Goal: Information Seeking & Learning: Learn about a topic

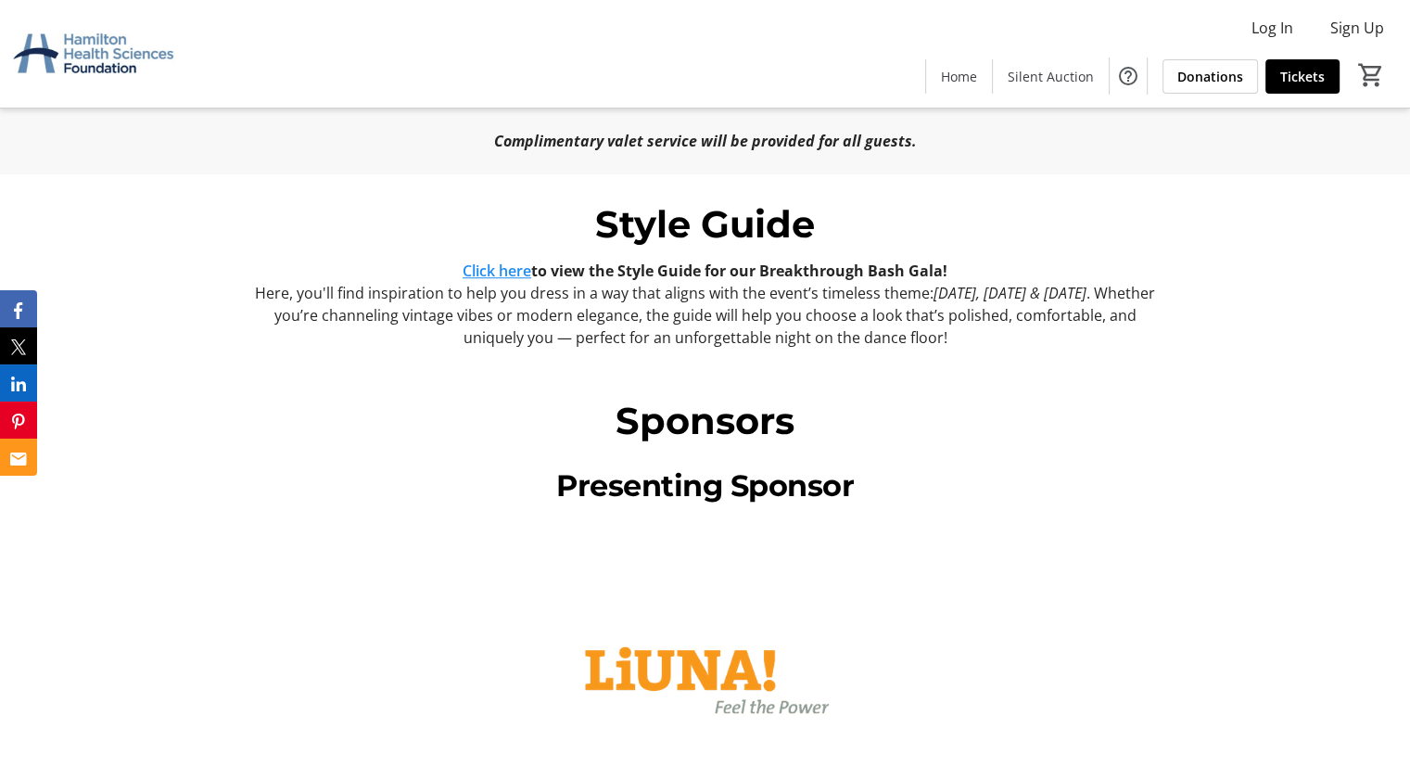
scroll to position [1425, 0]
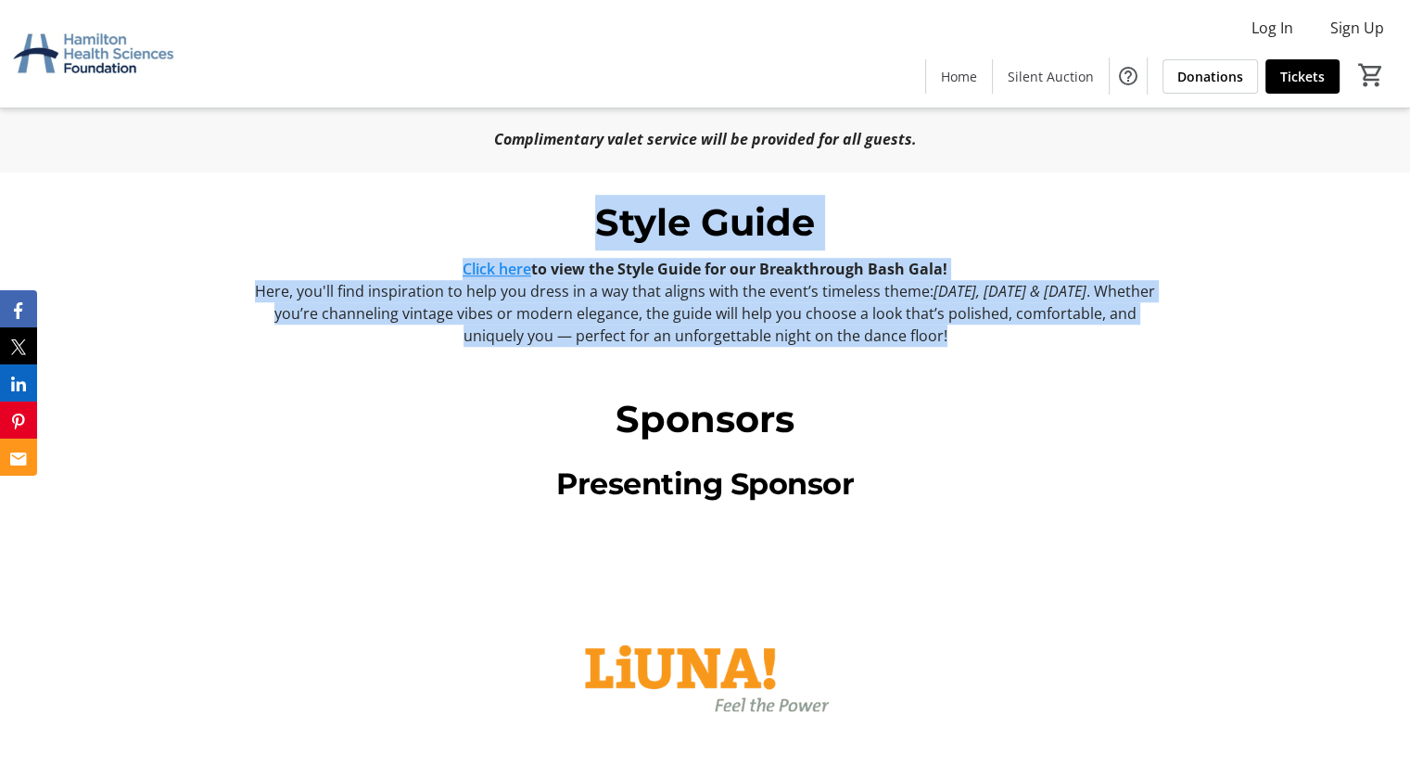
drag, startPoint x: 968, startPoint y: 321, endPoint x: 587, endPoint y: 209, distance: 397.1
click at [587, 209] on div "Style Guide Click here to view the Style Guide for our Breakthrough Bash Gala! …" at bounding box center [706, 271] width 918 height 152
copy div "Style Guide Click here to view the Style Guide for our Breakthrough Bash Gala! …"
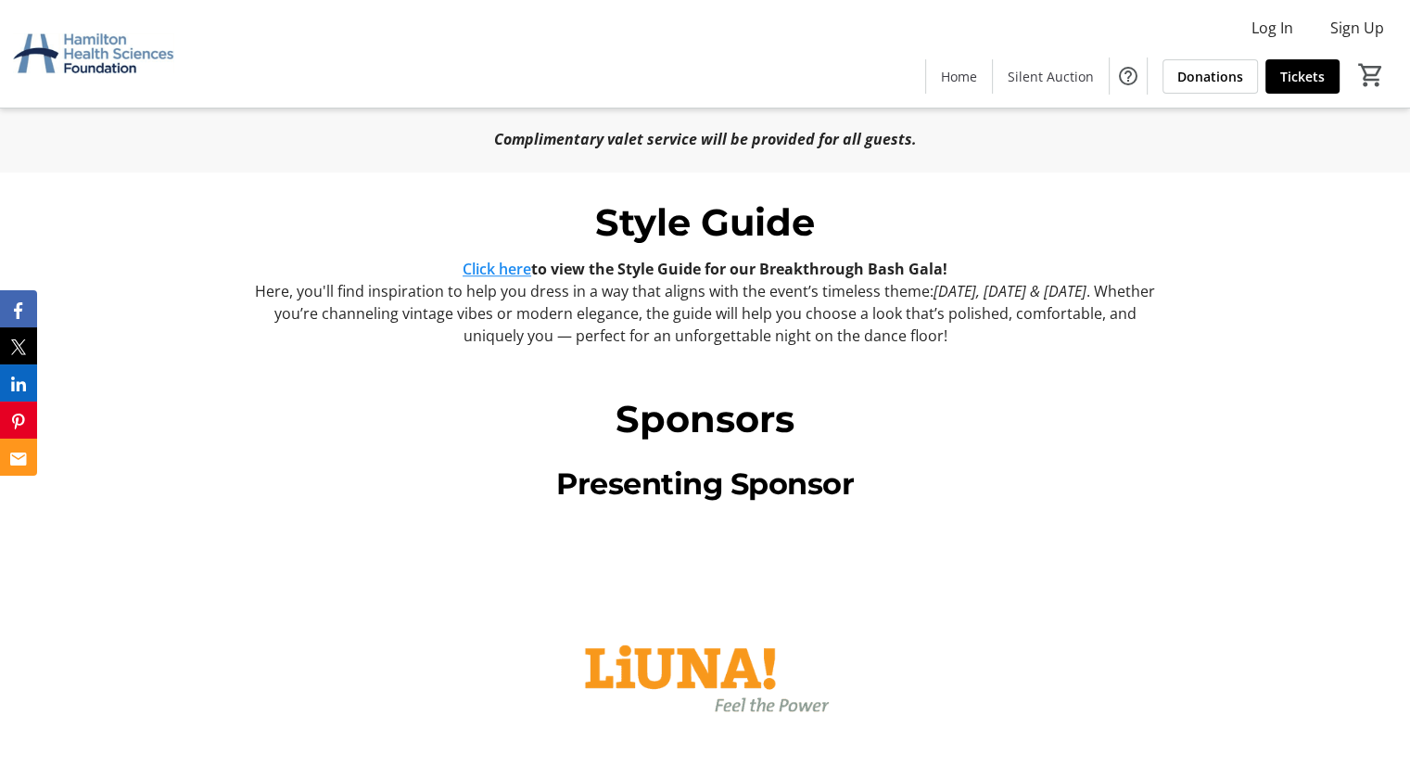
click at [499, 259] on link "Click here" at bounding box center [496, 269] width 69 height 20
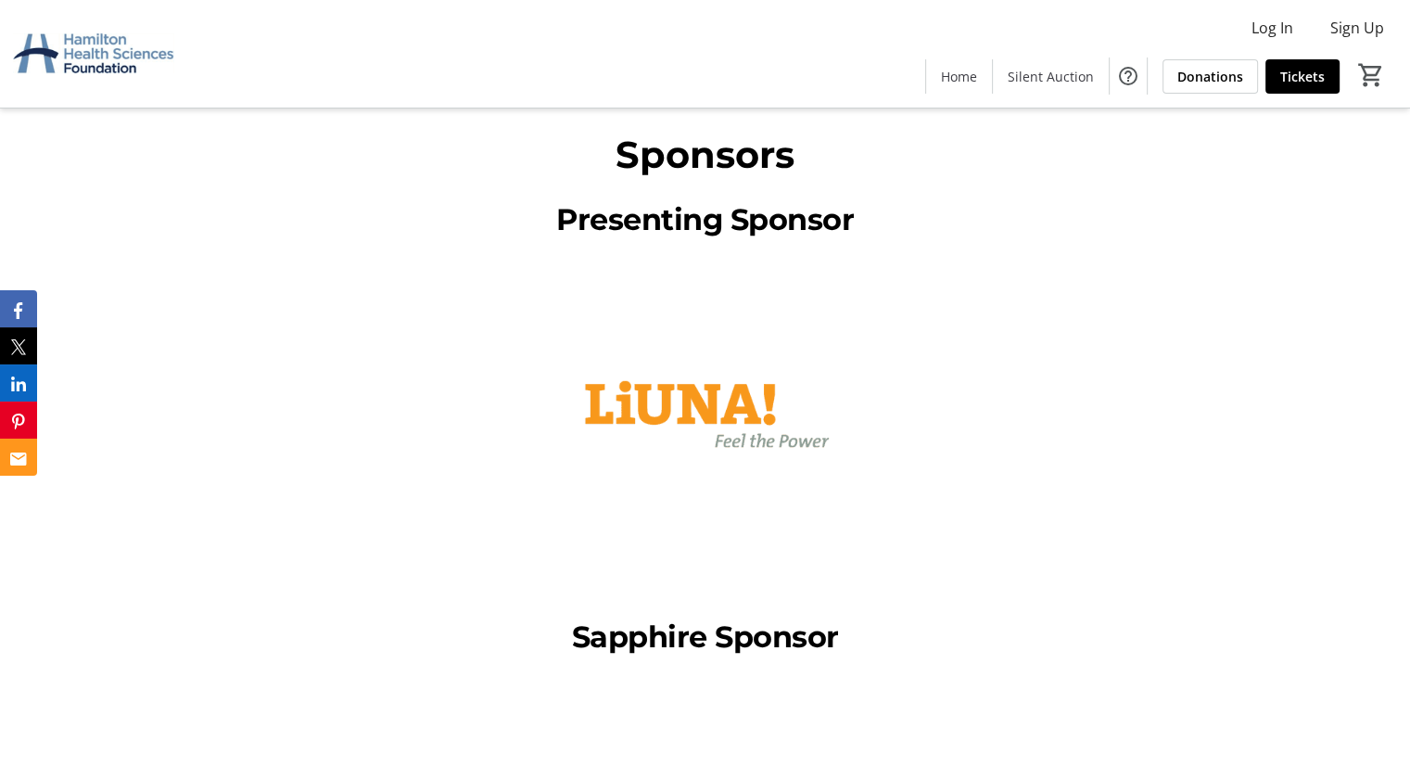
scroll to position [1715, 0]
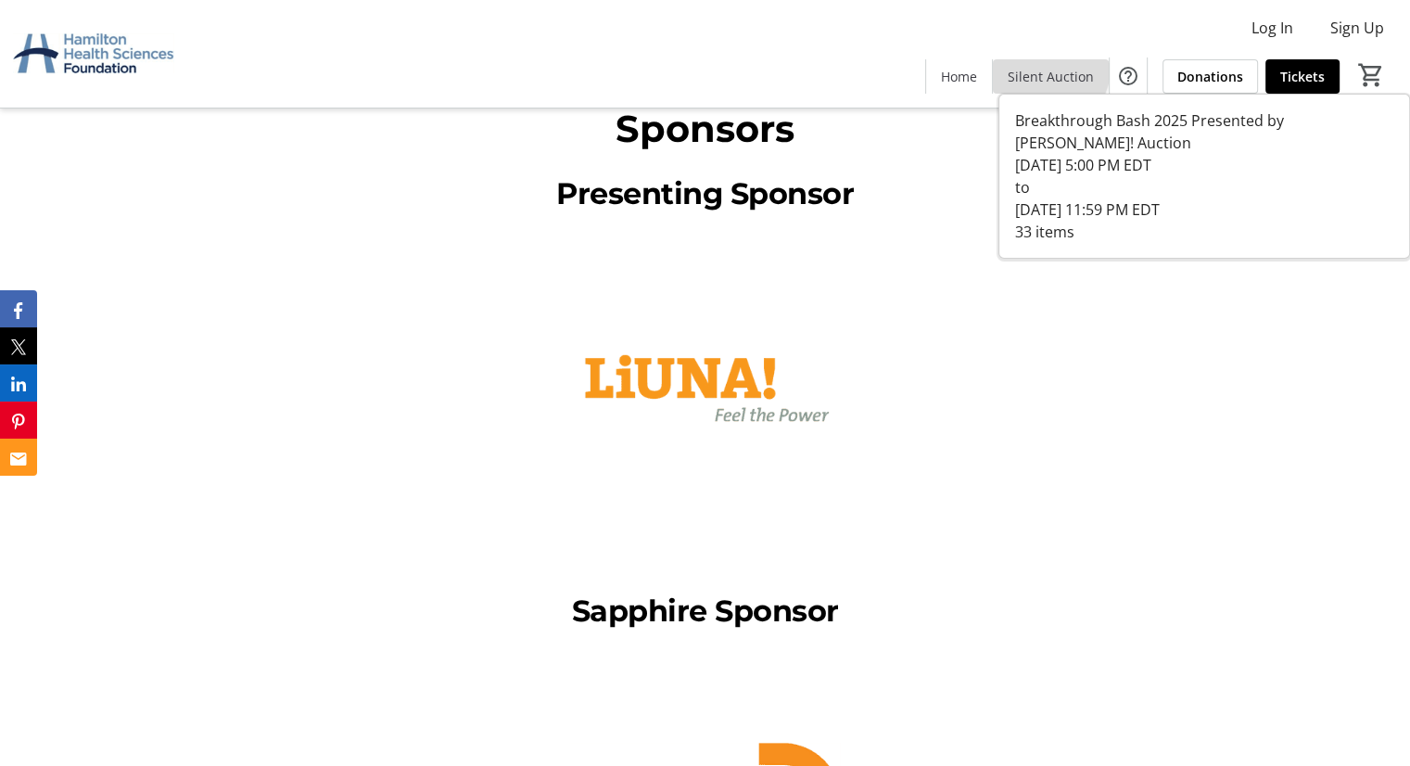
click at [1038, 63] on span at bounding box center [1051, 76] width 116 height 44
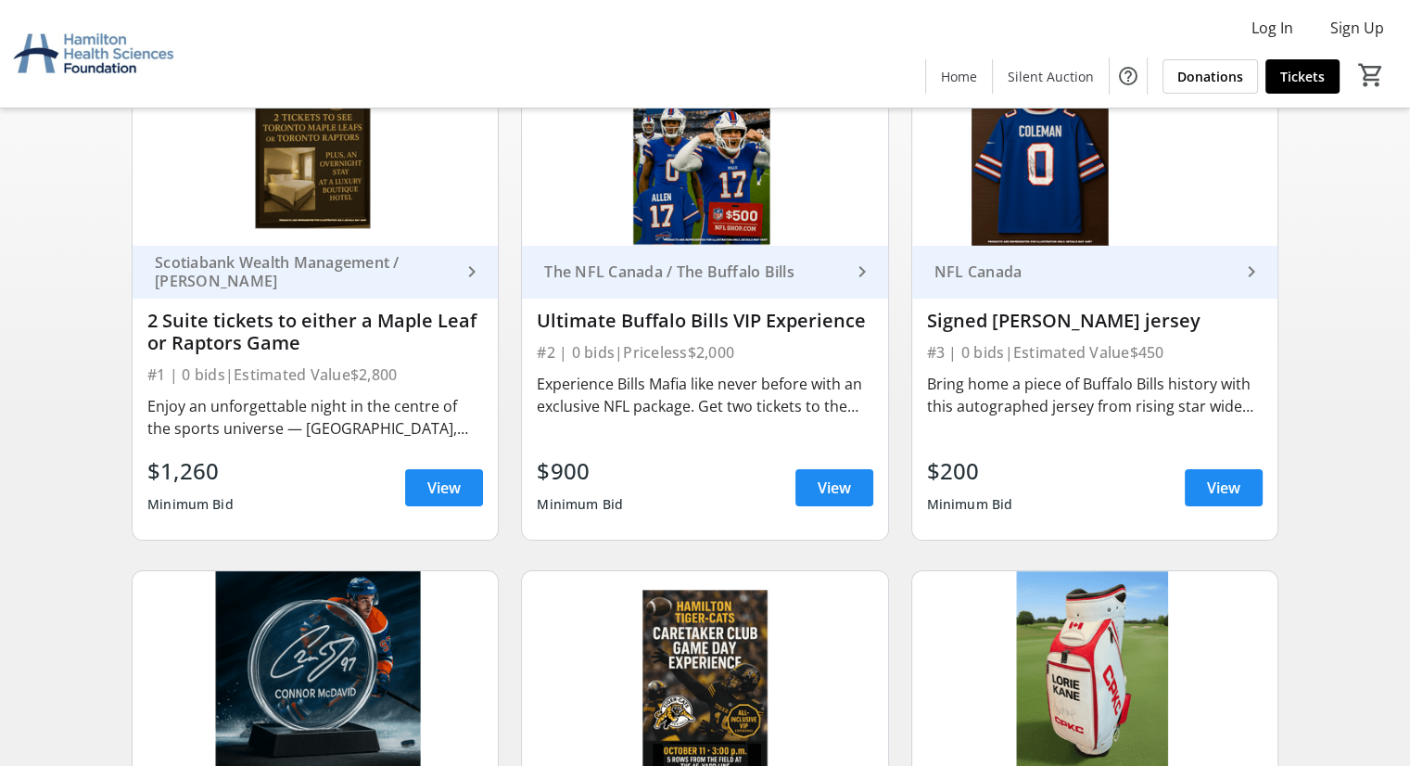
scroll to position [234, 0]
click at [430, 479] on span "View" at bounding box center [443, 486] width 33 height 22
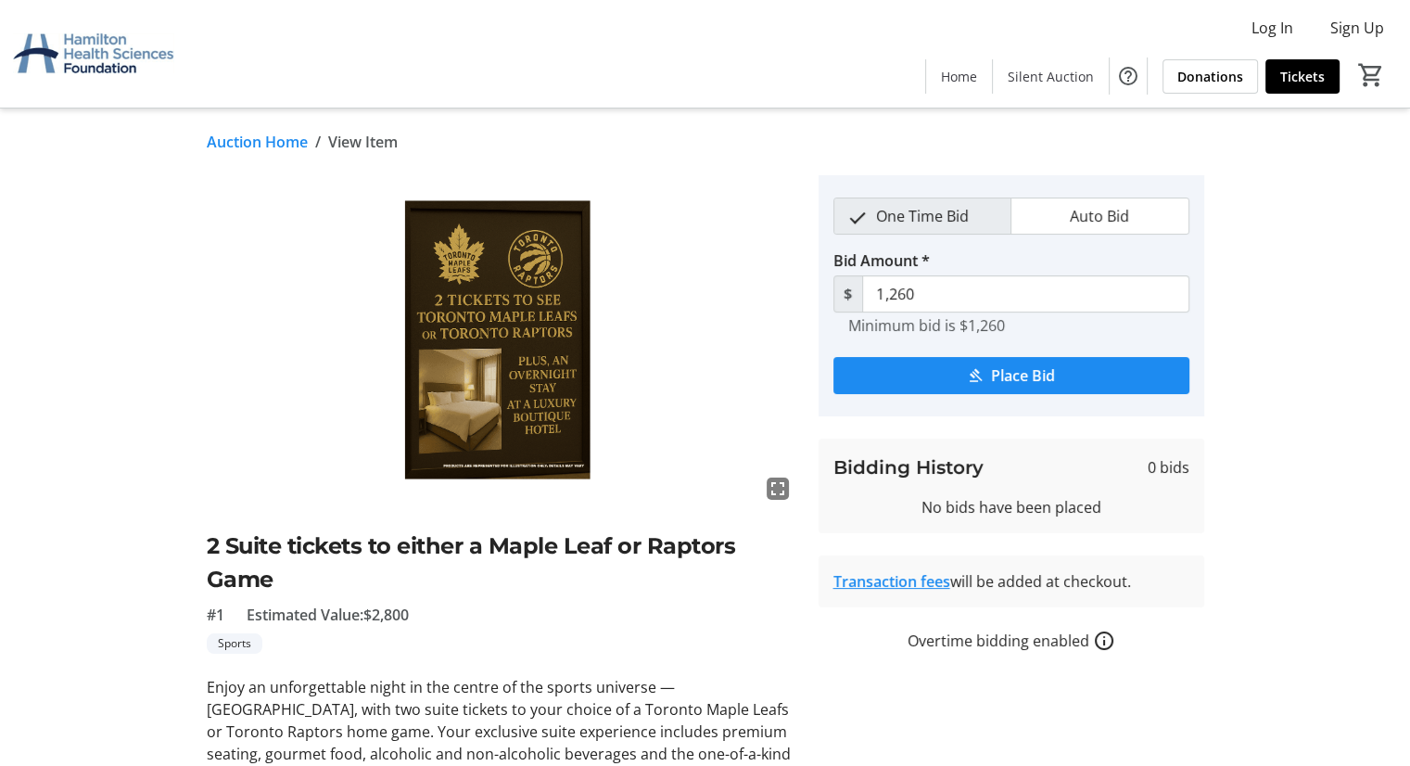
scroll to position [55, 0]
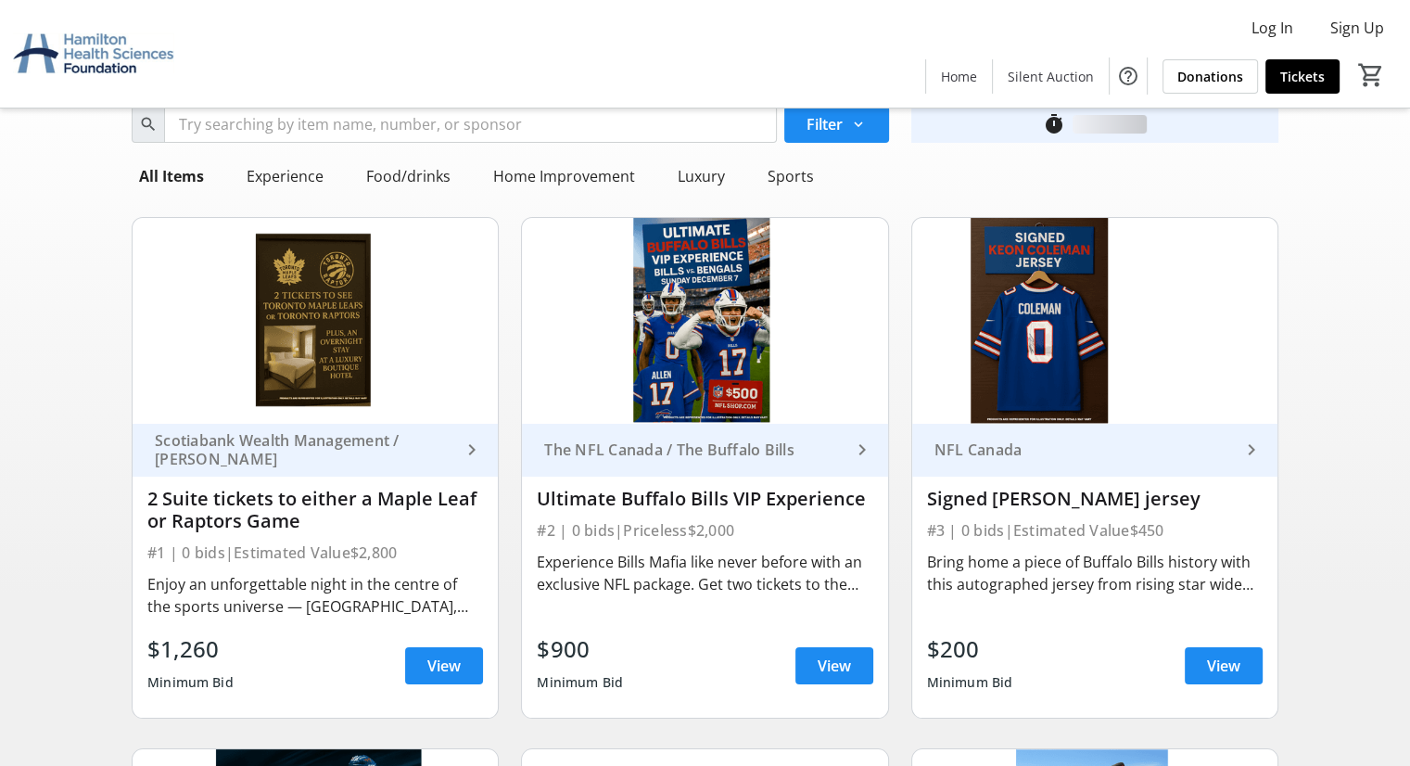
scroll to position [234, 0]
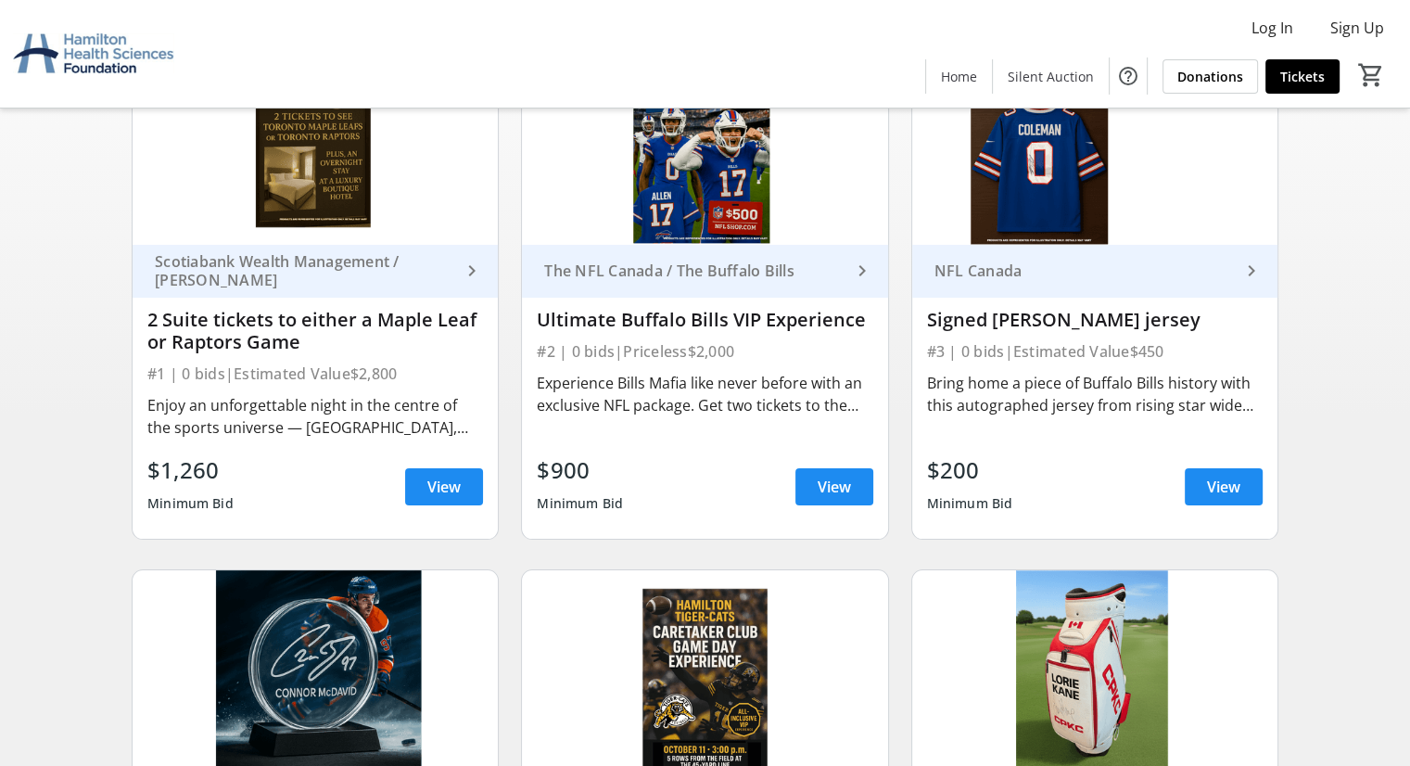
click at [643, 281] on link "The NFL Canada / The Buffalo Bills keyboard_arrow_right" at bounding box center [704, 271] width 365 height 53
click at [842, 483] on span "View" at bounding box center [833, 486] width 33 height 22
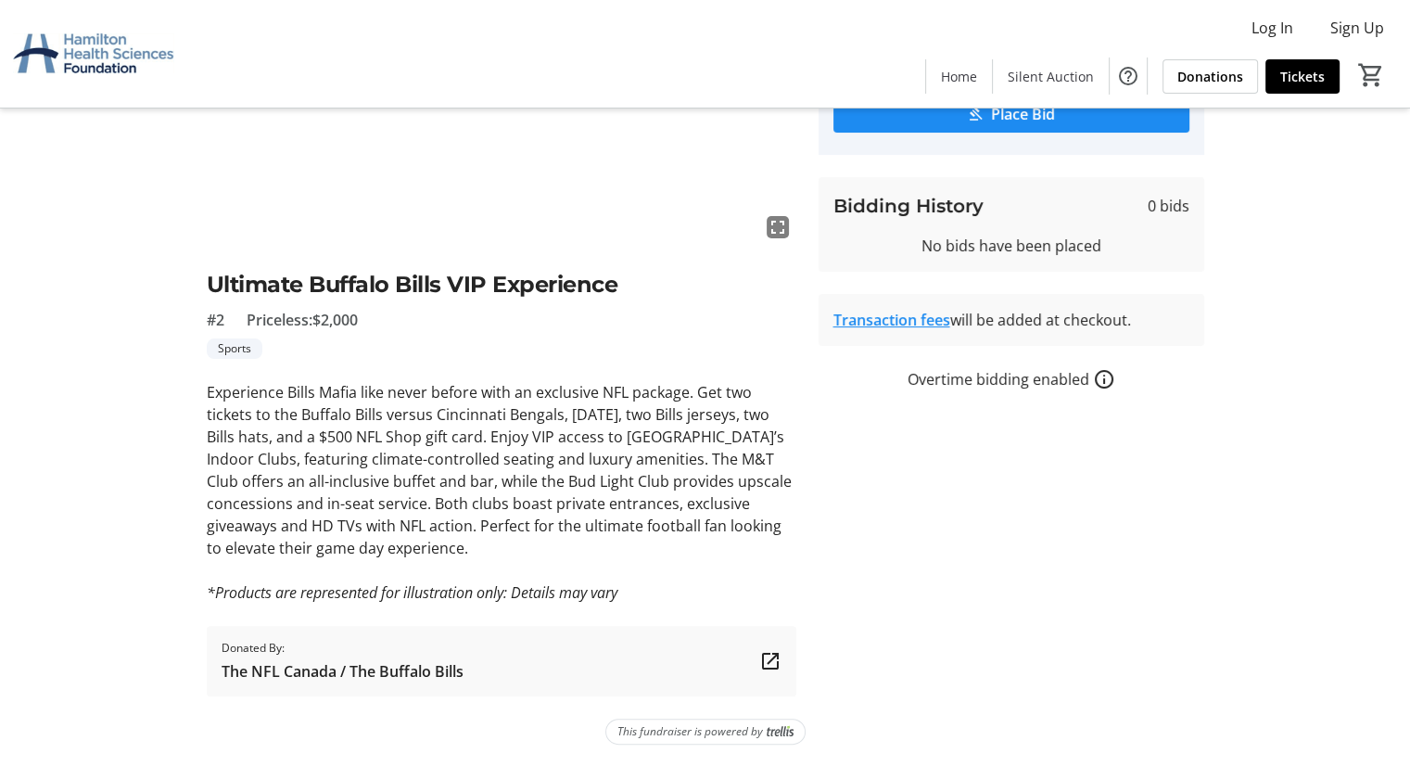
scroll to position [260, 0]
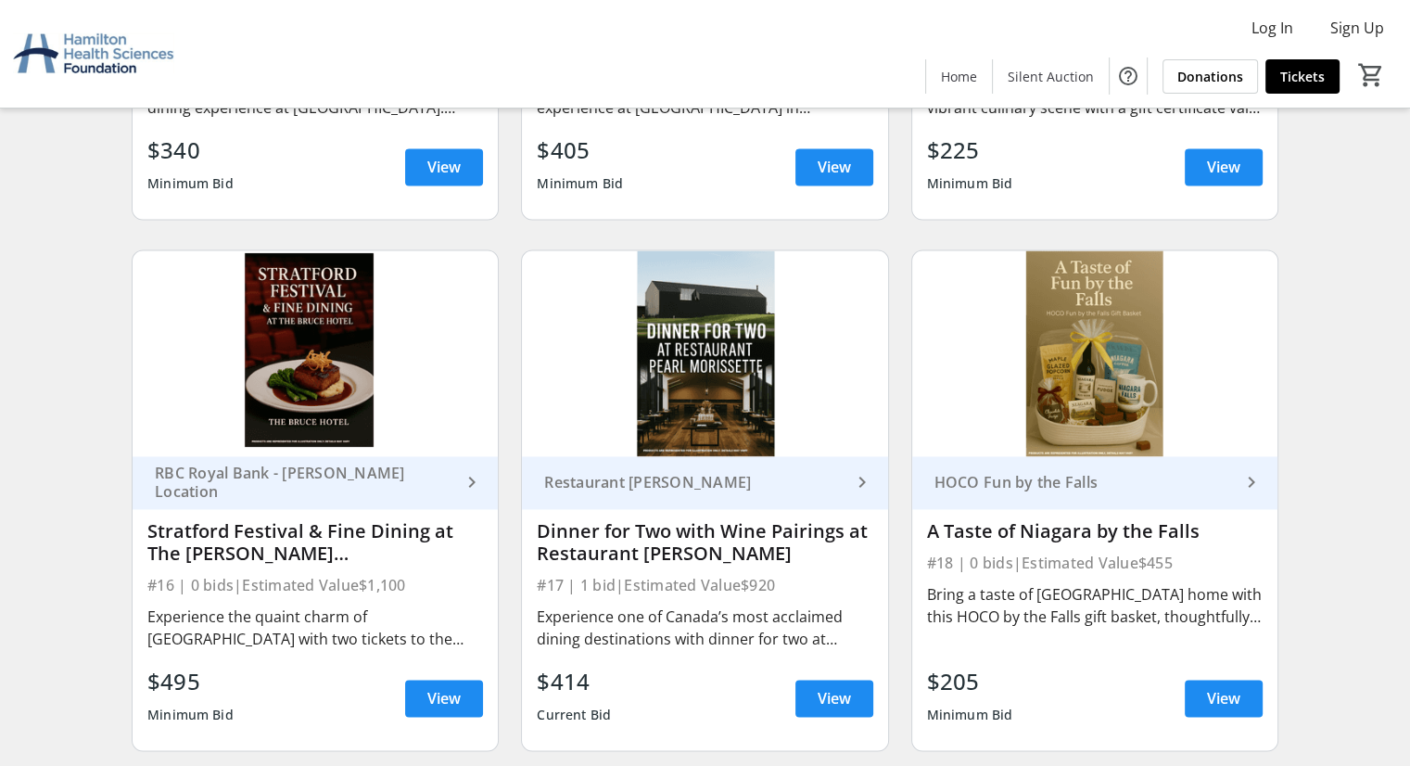
scroll to position [2677, 0]
click at [651, 468] on link "Restaurant [PERSON_NAME] keyboard_arrow_right" at bounding box center [704, 482] width 365 height 53
click at [845, 690] on span "View" at bounding box center [833, 698] width 33 height 22
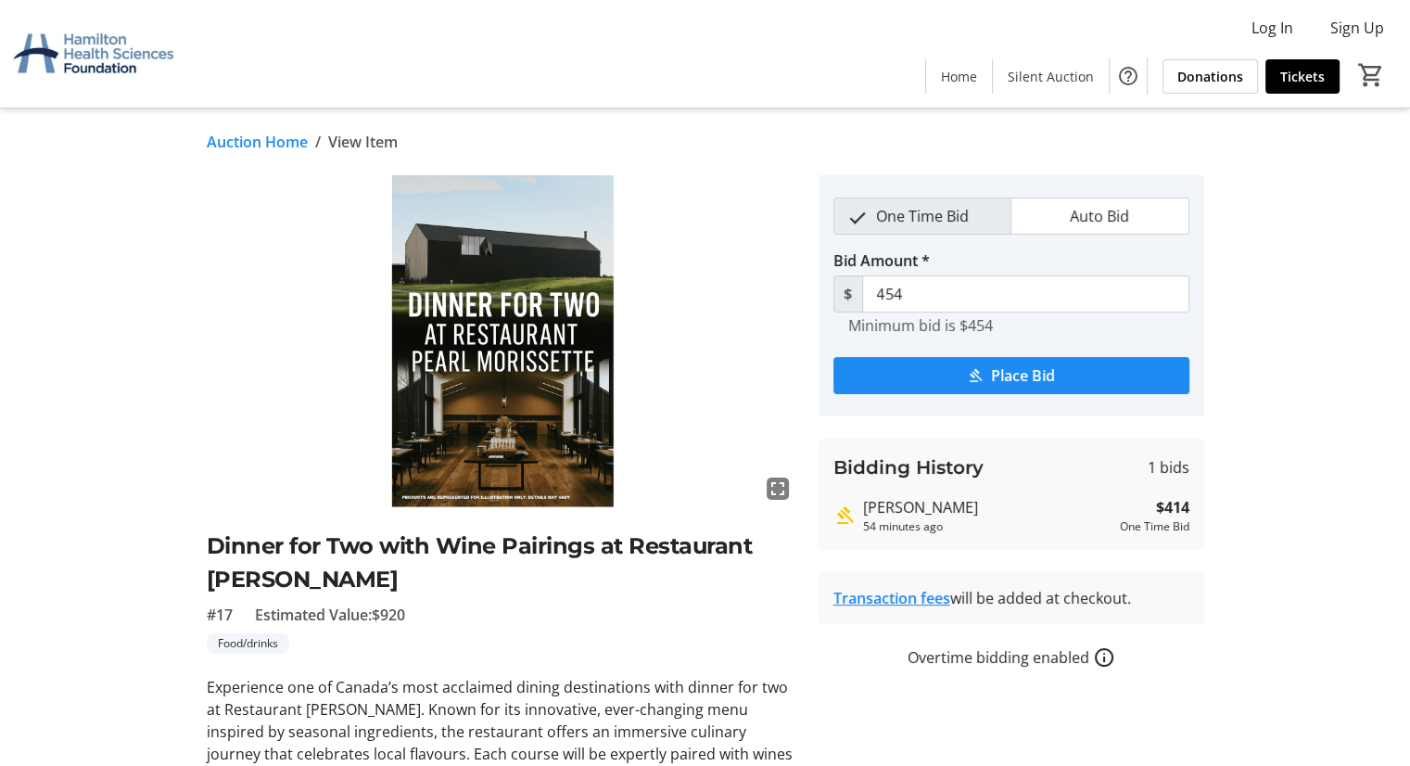
scroll to position [107, 0]
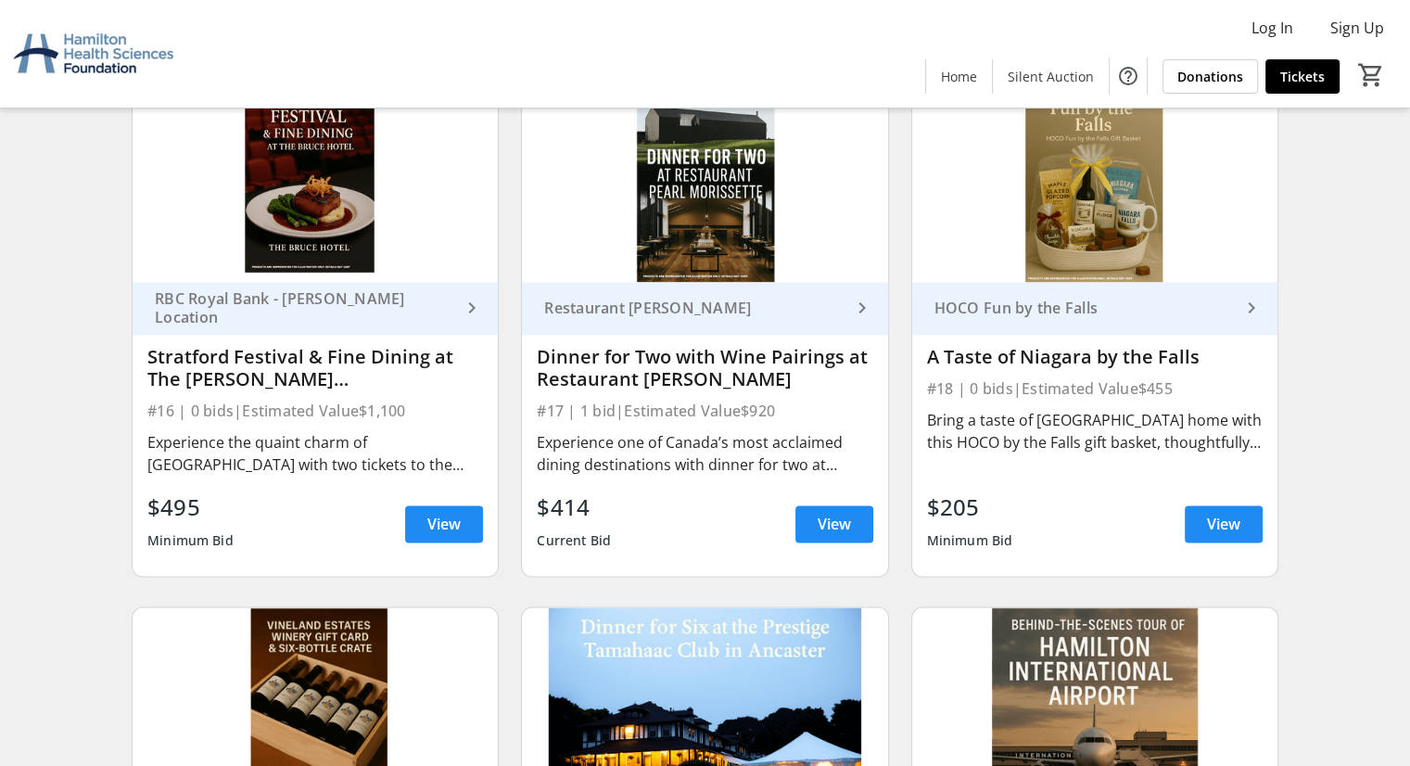
scroll to position [2890, 0]
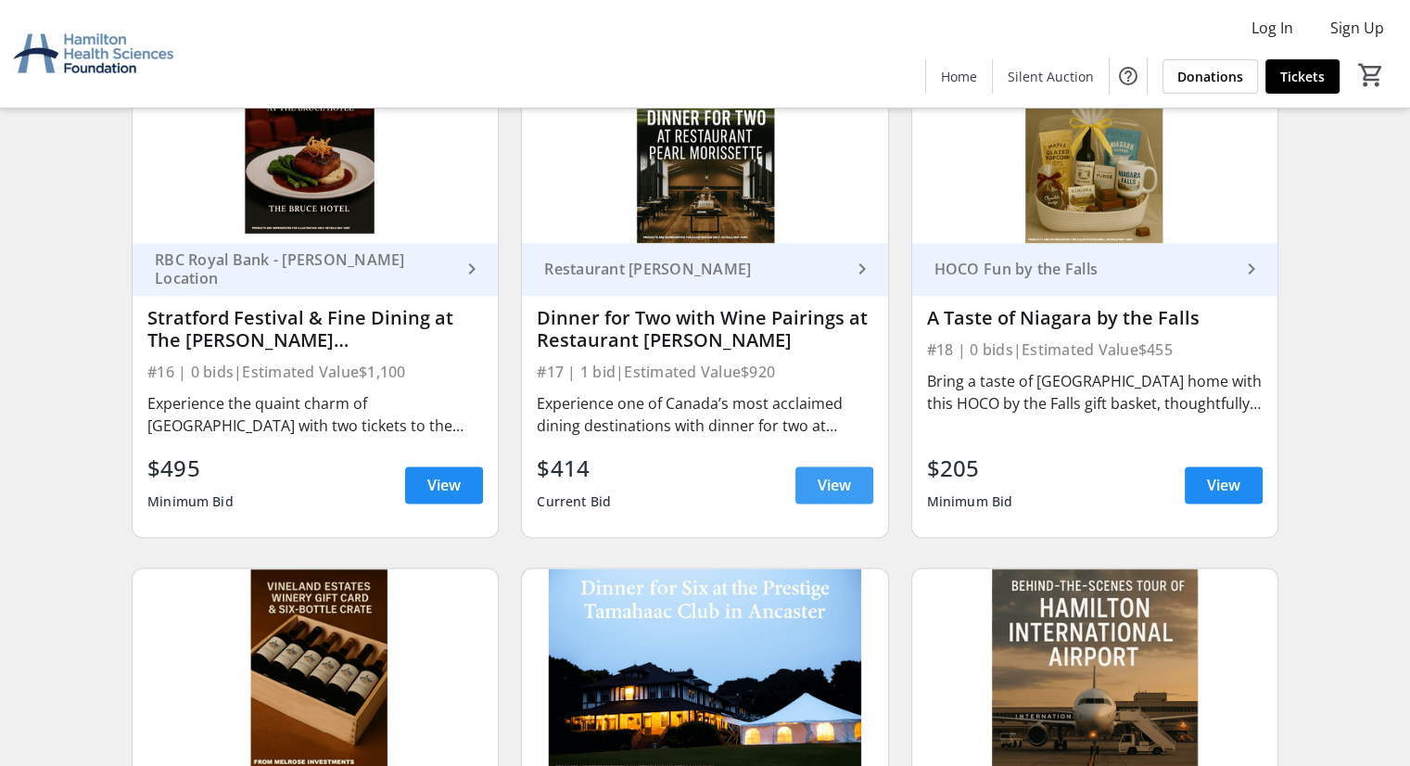
click at [826, 478] on span "View" at bounding box center [833, 485] width 33 height 22
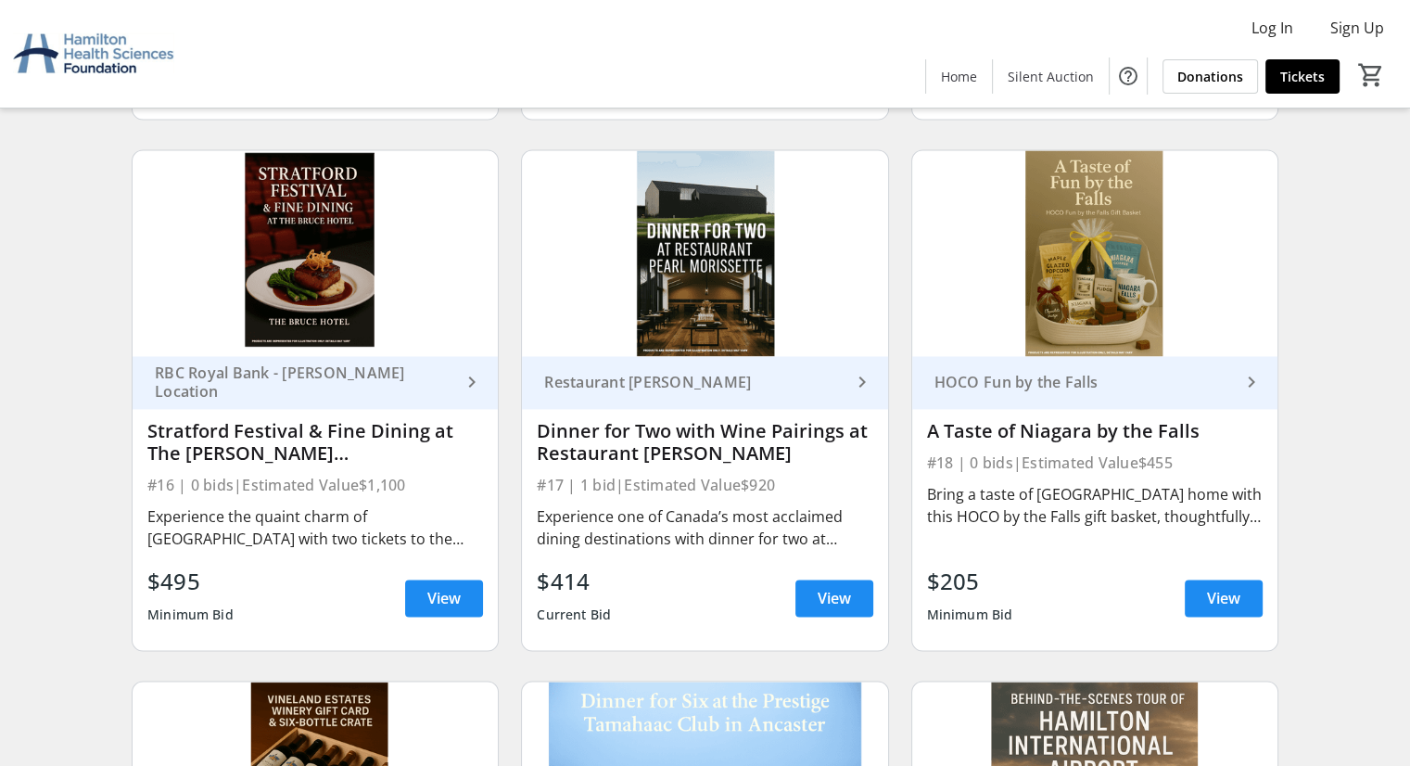
scroll to position [2776, 0]
click at [698, 386] on div "Restaurant [PERSON_NAME]" at bounding box center [693, 382] width 313 height 19
click at [829, 601] on span "View" at bounding box center [833, 599] width 33 height 22
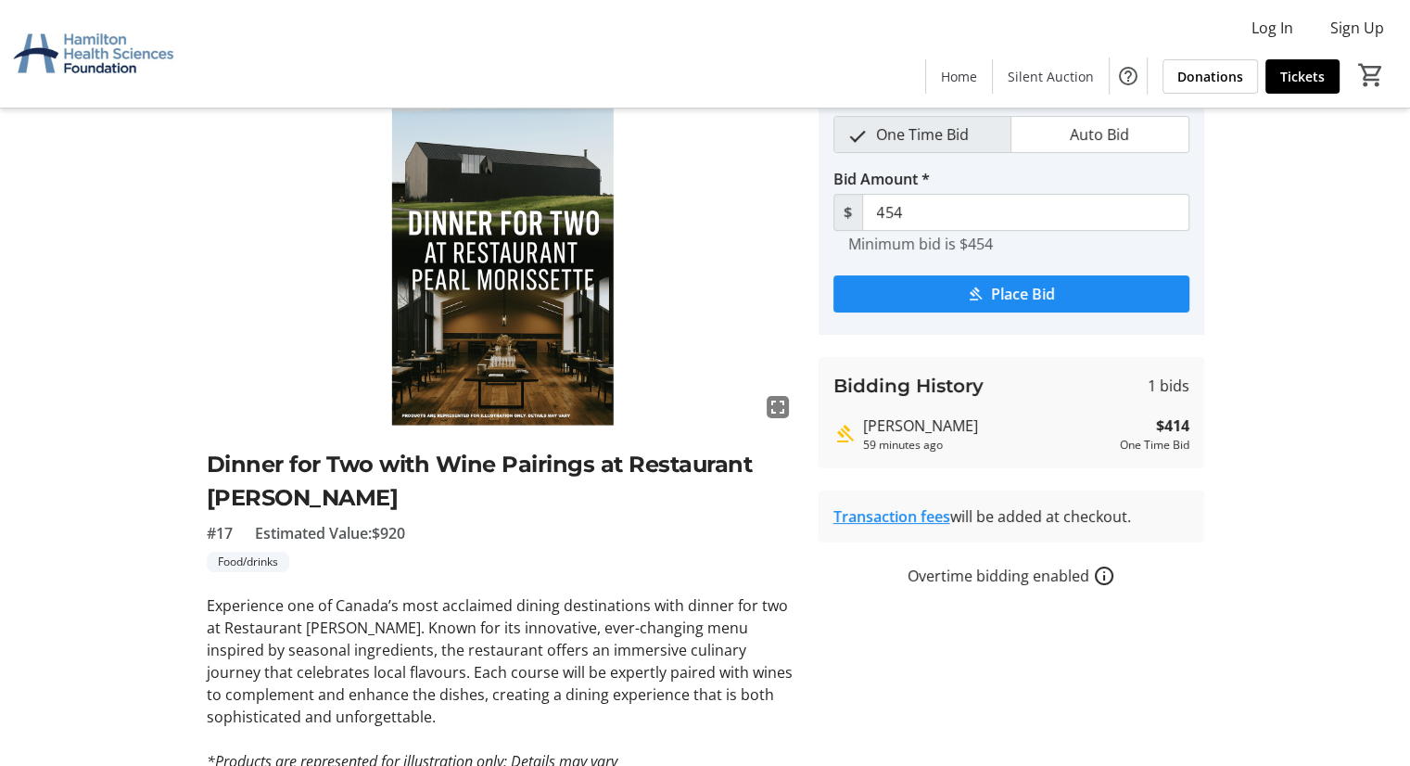
scroll to position [82, 0]
drag, startPoint x: 968, startPoint y: 424, endPoint x: 845, endPoint y: 437, distance: 123.0
click at [845, 437] on div "[PERSON_NAME] 59 minutes ago $414 One Time Bid" at bounding box center [1011, 432] width 356 height 39
